Goal: Navigation & Orientation: Find specific page/section

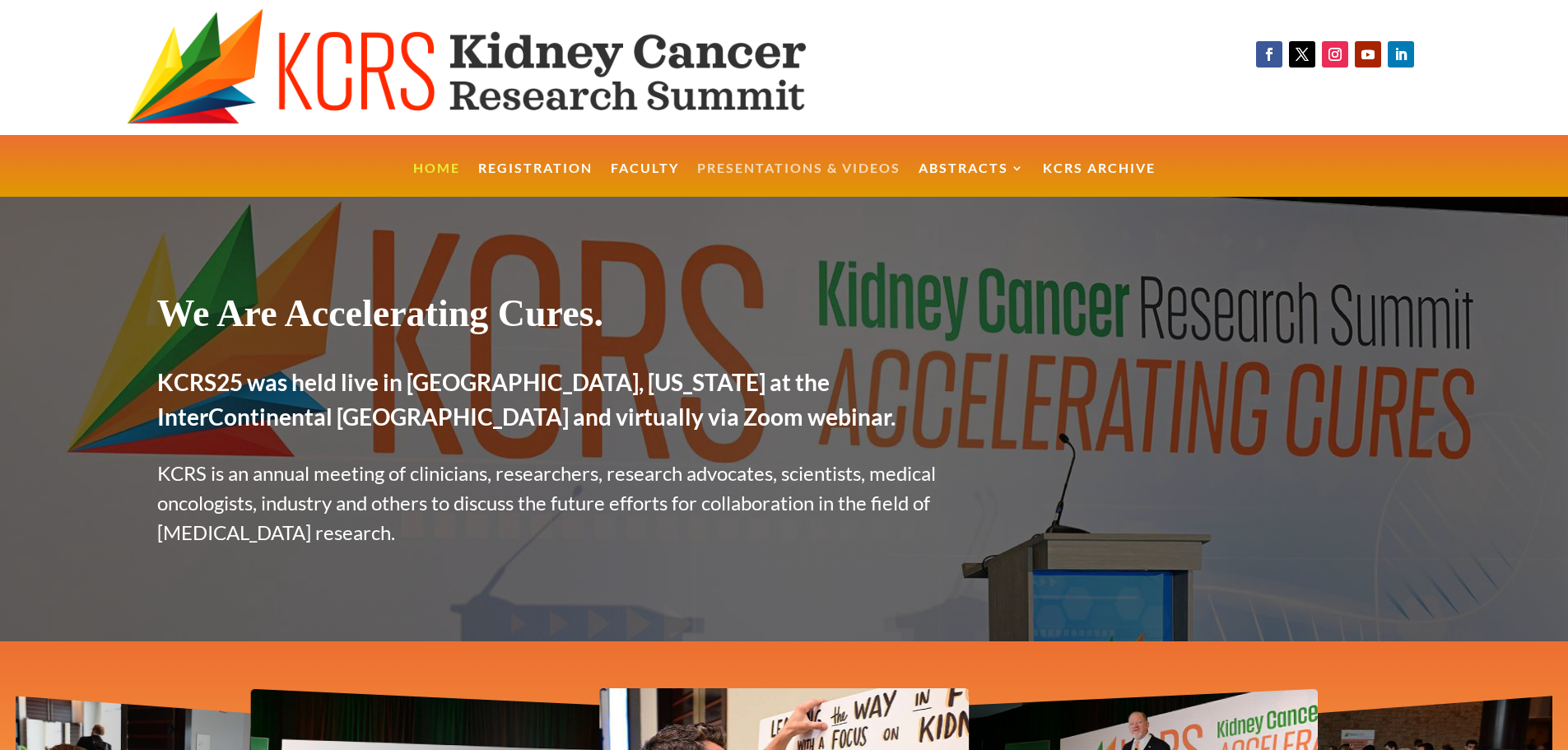
click at [818, 172] on link "Presentations & Videos" at bounding box center [798, 179] width 203 height 35
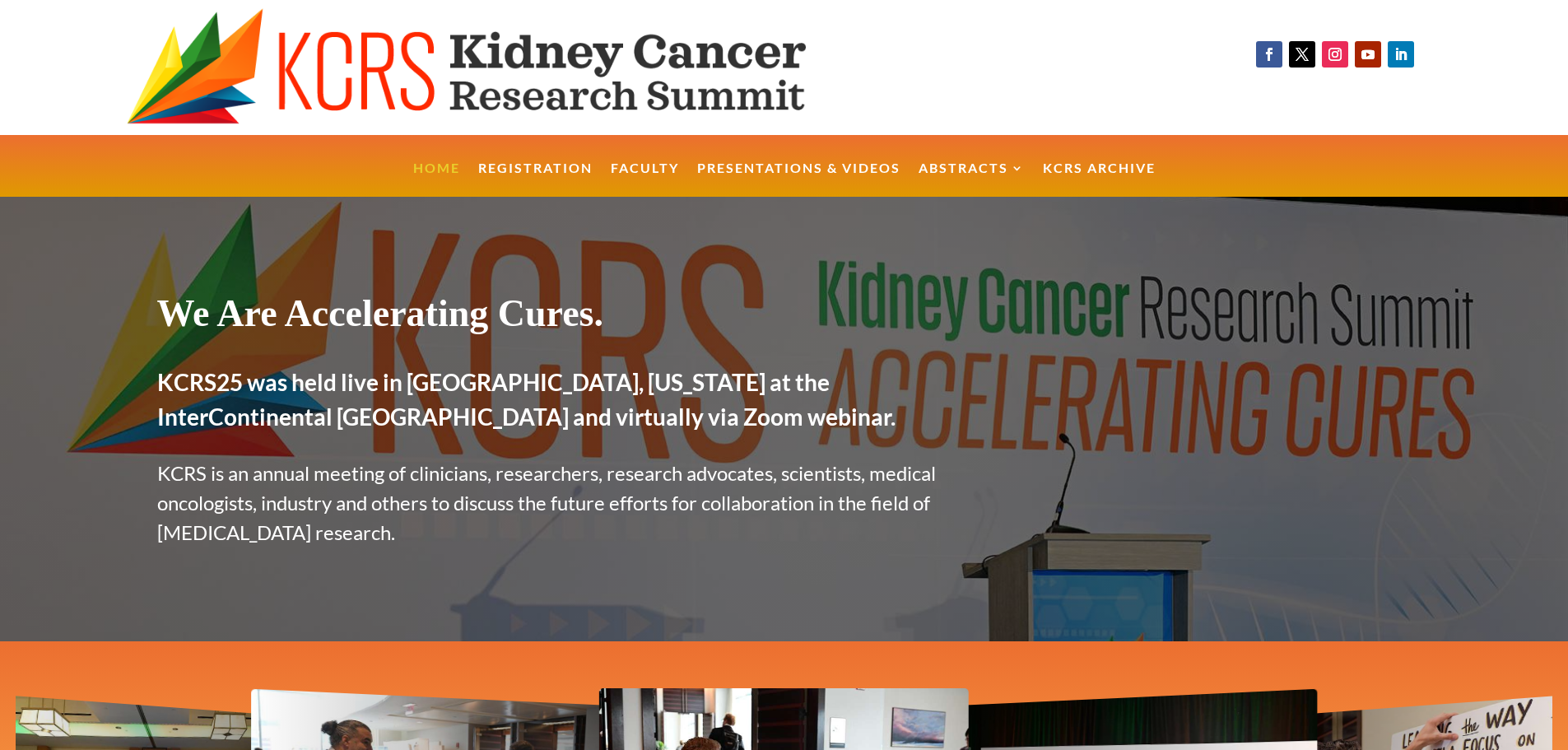
click at [429, 169] on link "Home" at bounding box center [437, 179] width 47 height 35
